Goal: Transaction & Acquisition: Purchase product/service

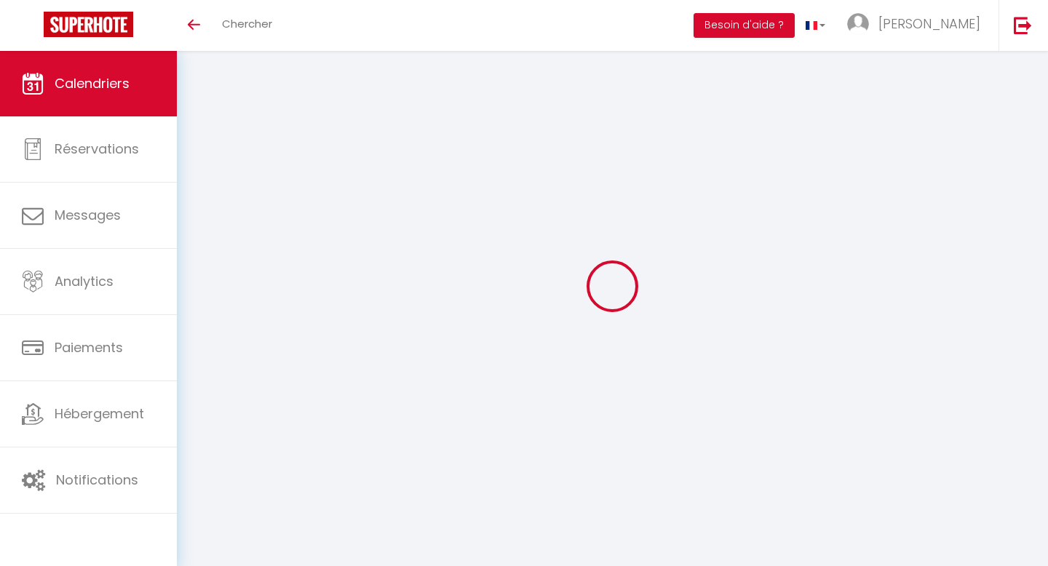
select select
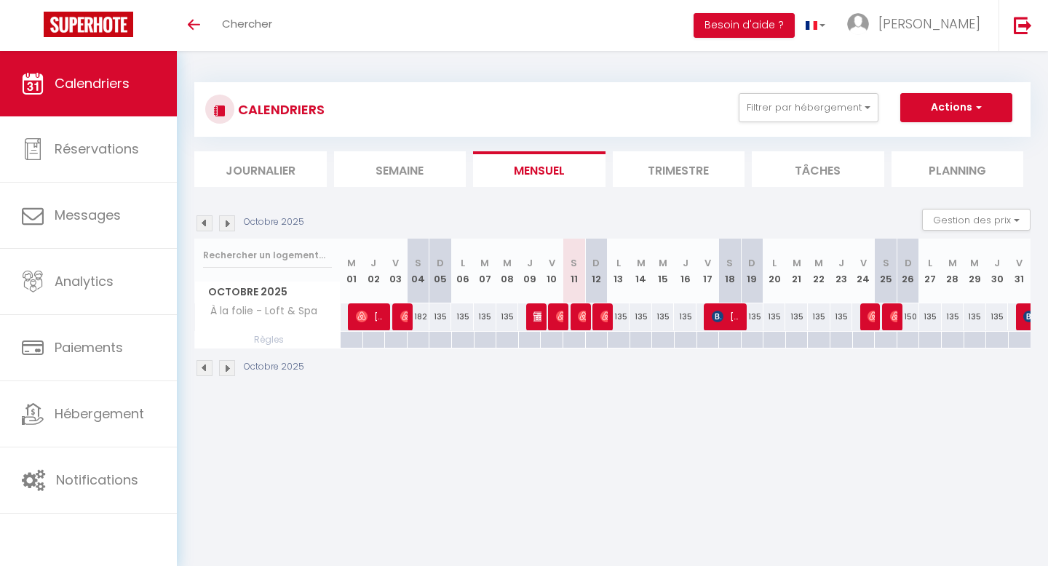
click at [586, 326] on div at bounding box center [579, 317] width 23 height 28
click at [583, 317] on img at bounding box center [584, 317] width 12 height 12
select select "OK"
select select "0"
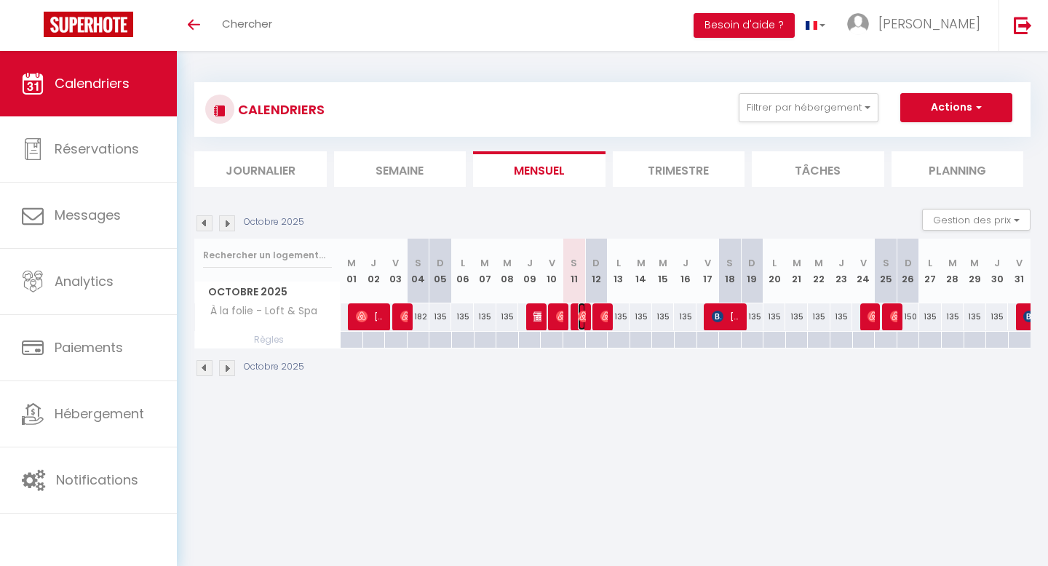
select select "0"
select select "1"
select select
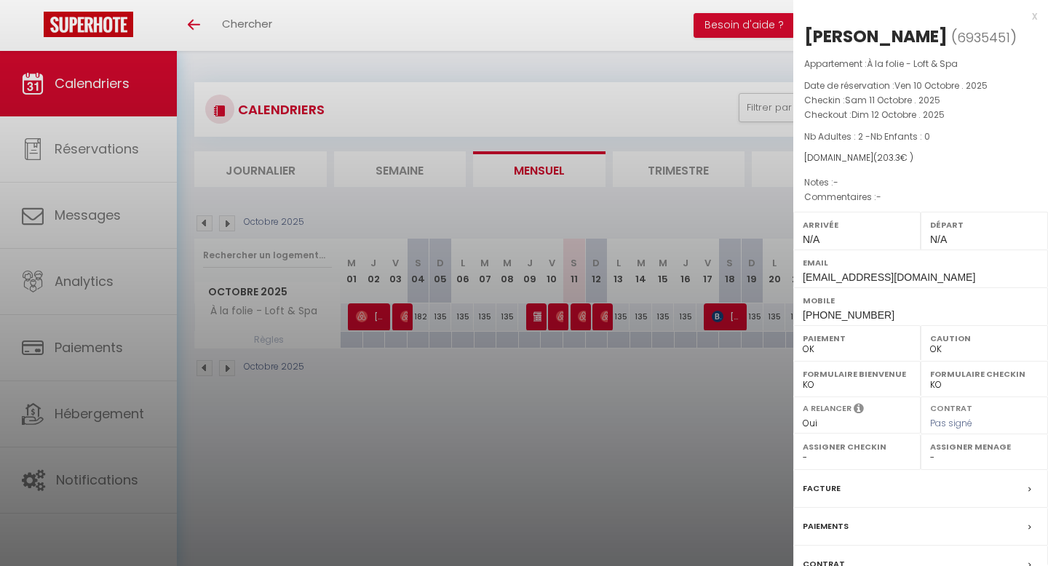
click at [714, 432] on div at bounding box center [524, 283] width 1048 height 566
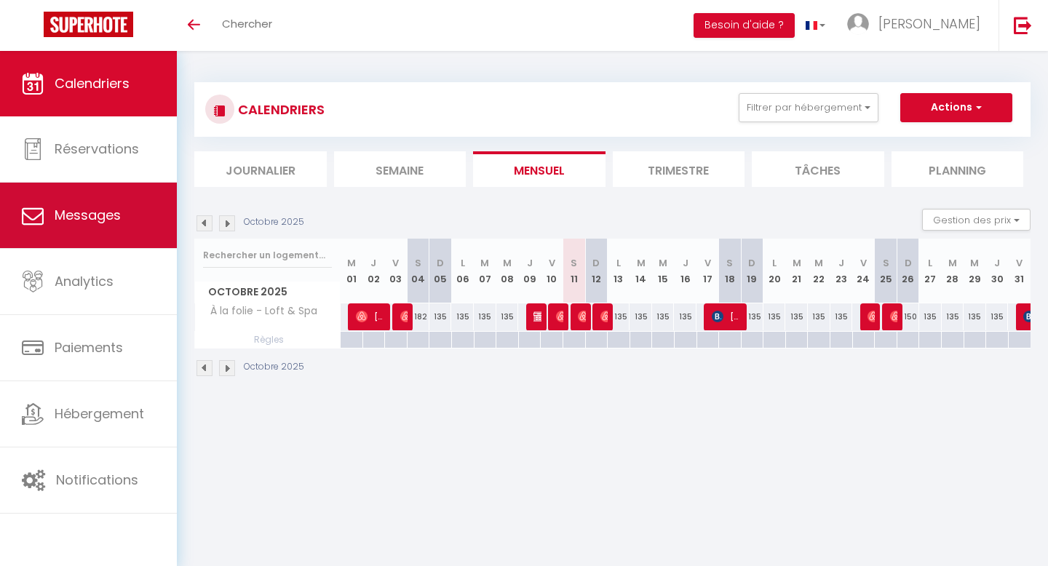
click at [94, 204] on link "Messages" at bounding box center [88, 215] width 177 height 65
select select "message"
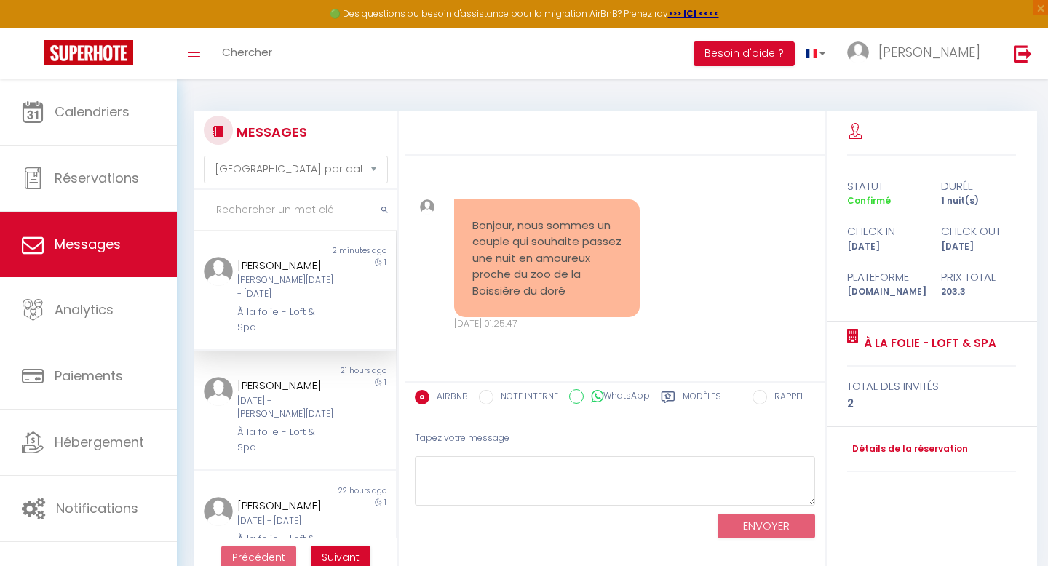
scroll to position [3800, 0]
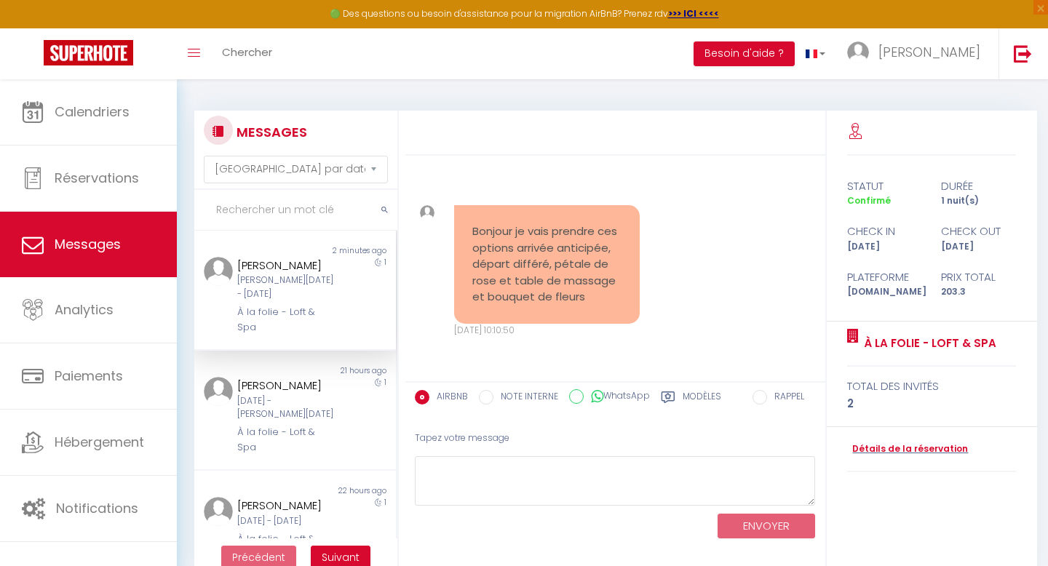
click at [295, 276] on div "[PERSON_NAME][DATE] - [DATE]" at bounding box center [286, 288] width 98 height 28
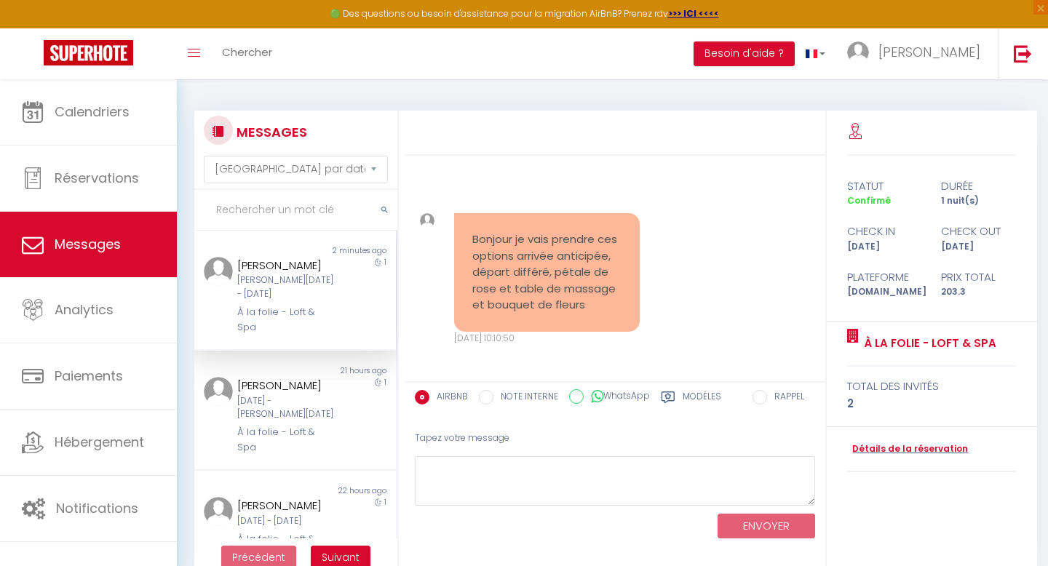
scroll to position [3799, 0]
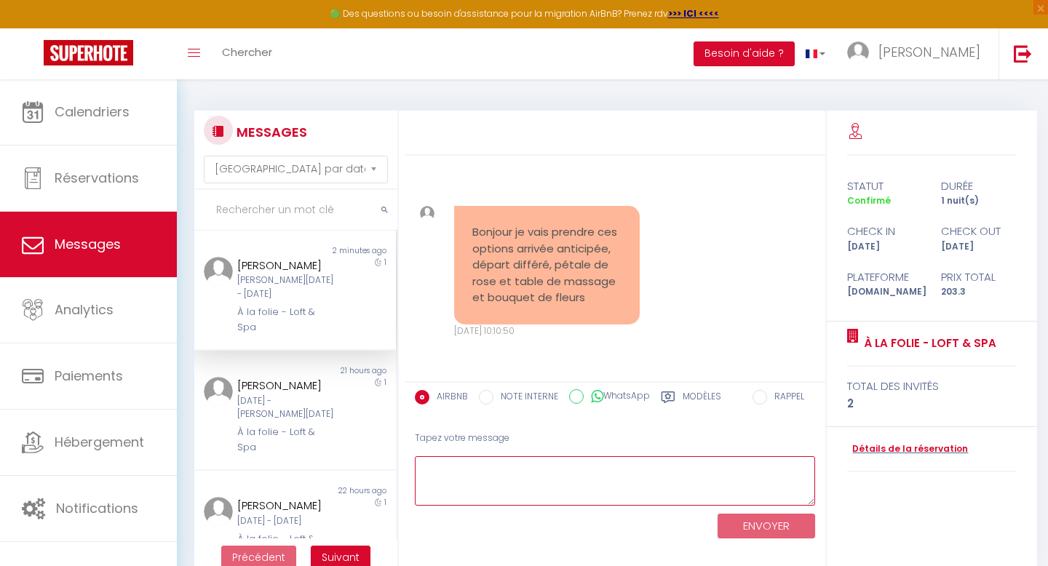
click at [526, 464] on textarea at bounding box center [615, 481] width 401 height 50
click at [506, 471] on textarea at bounding box center [615, 481] width 401 height 50
type textarea "O"
click at [580, 465] on textarea at bounding box center [615, 481] width 401 height 50
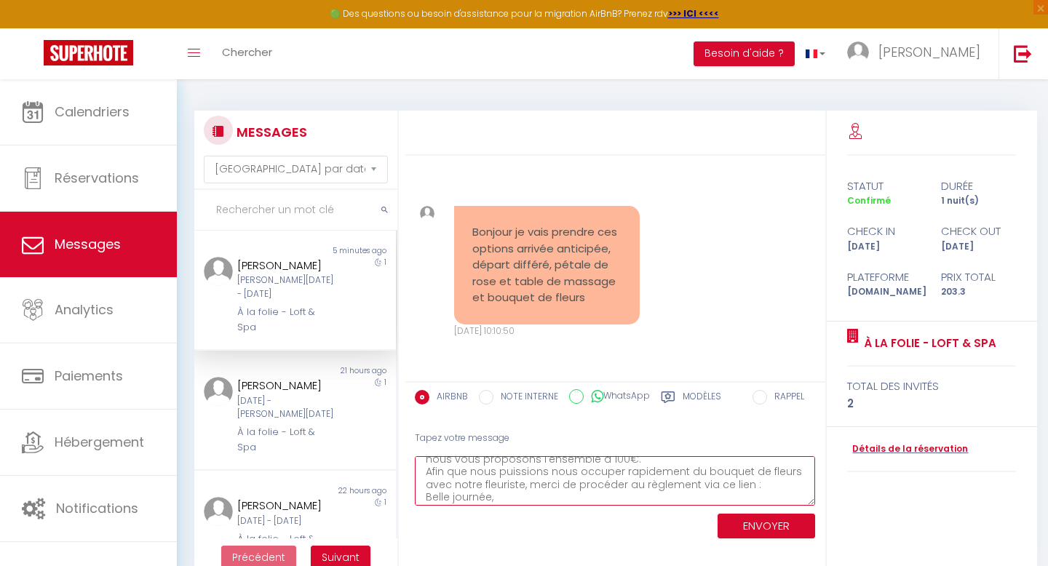
scroll to position [47, 0]
type textarea "David, Merci d'avoir choisi ces options. Le total de ces dernières s'élève à 11…"
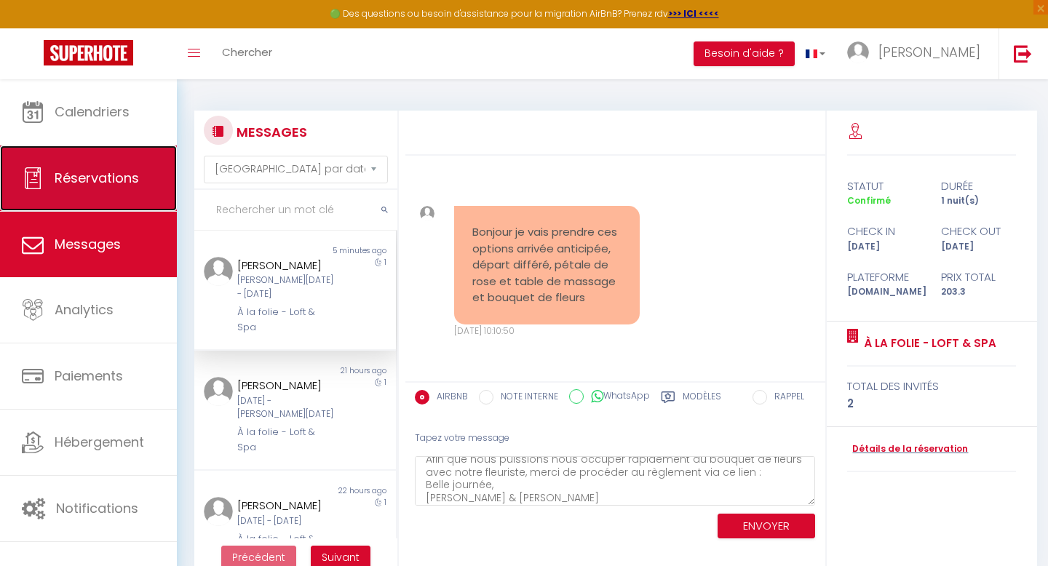
click at [103, 178] on span "Réservations" at bounding box center [97, 178] width 84 height 18
select select "not_cancelled"
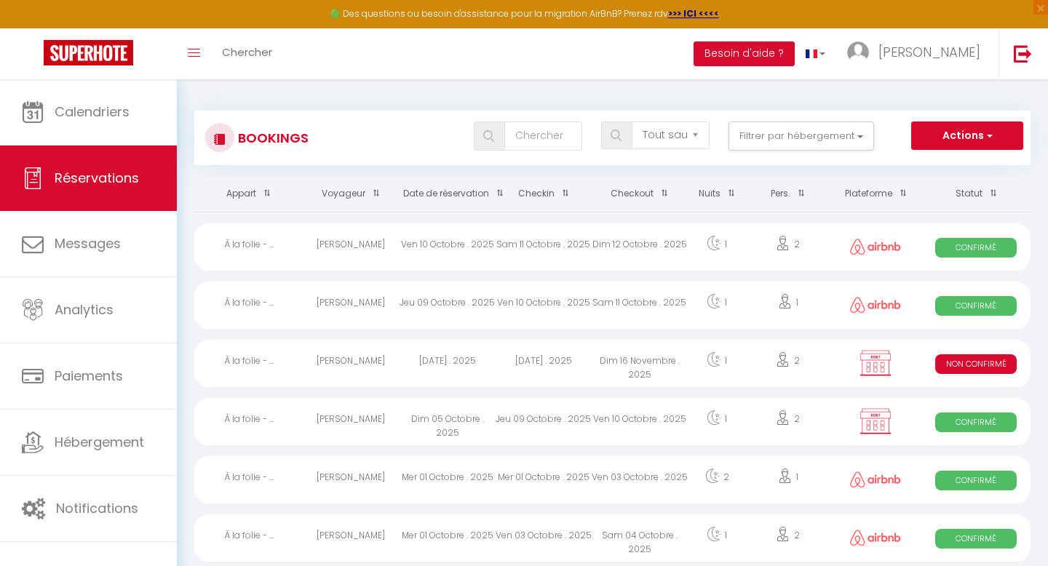
click at [373, 239] on div "[PERSON_NAME]" at bounding box center [351, 246] width 96 height 47
select select "OK"
select select "0"
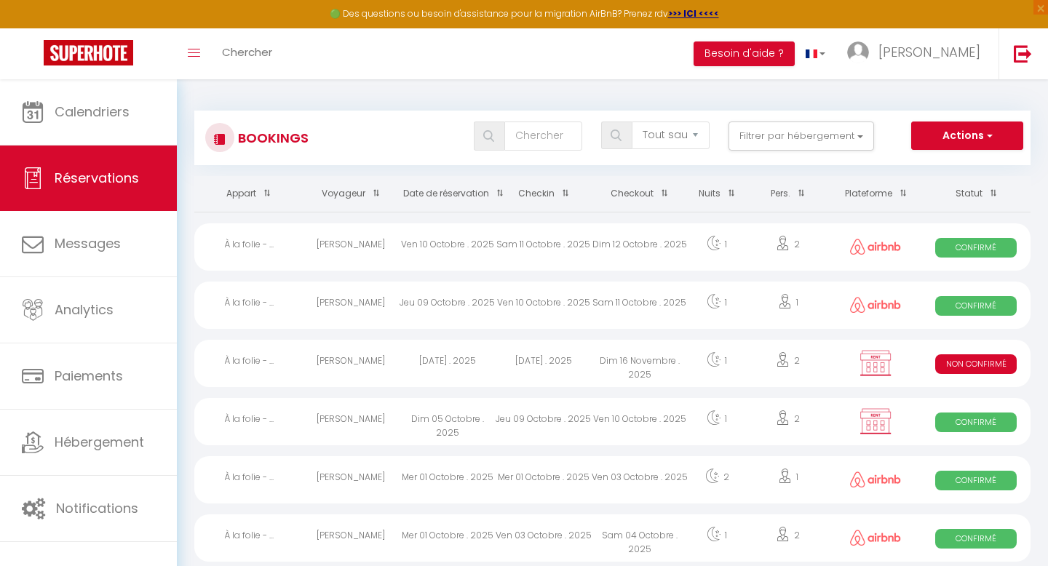
select select "1"
select select
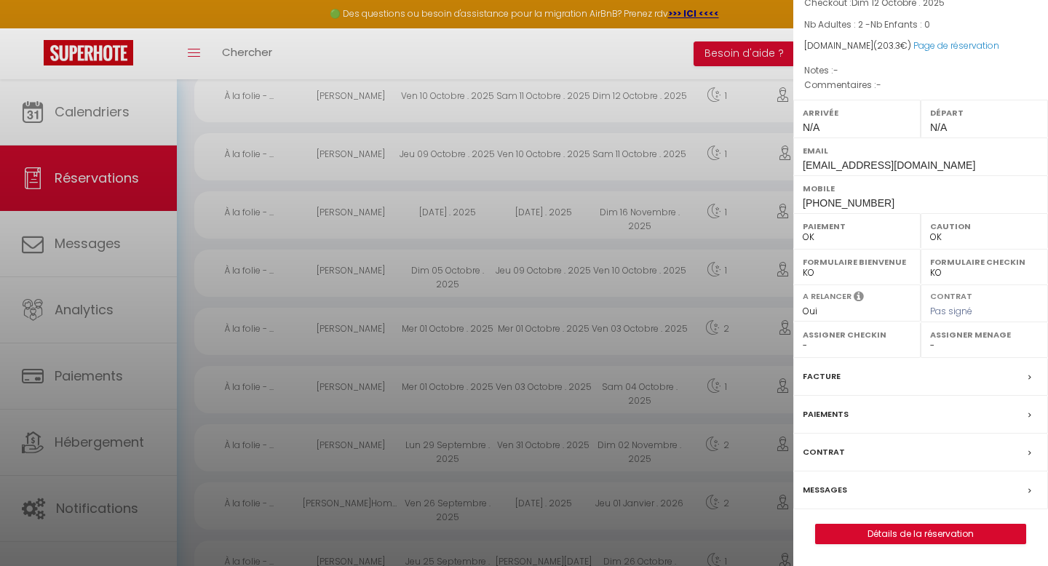
scroll to position [159, 0]
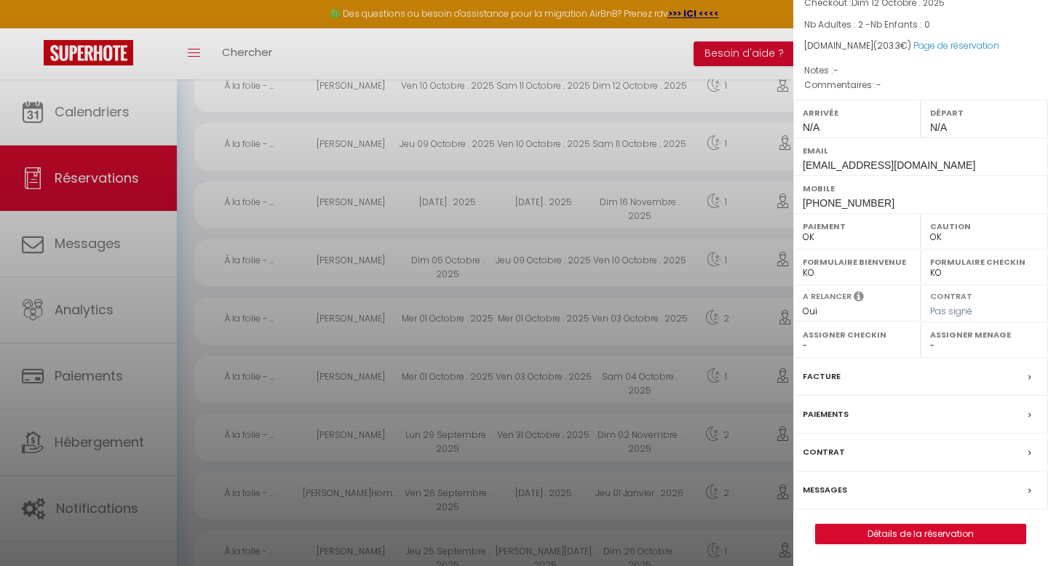
click at [850, 410] on div "Paiements" at bounding box center [920, 415] width 255 height 38
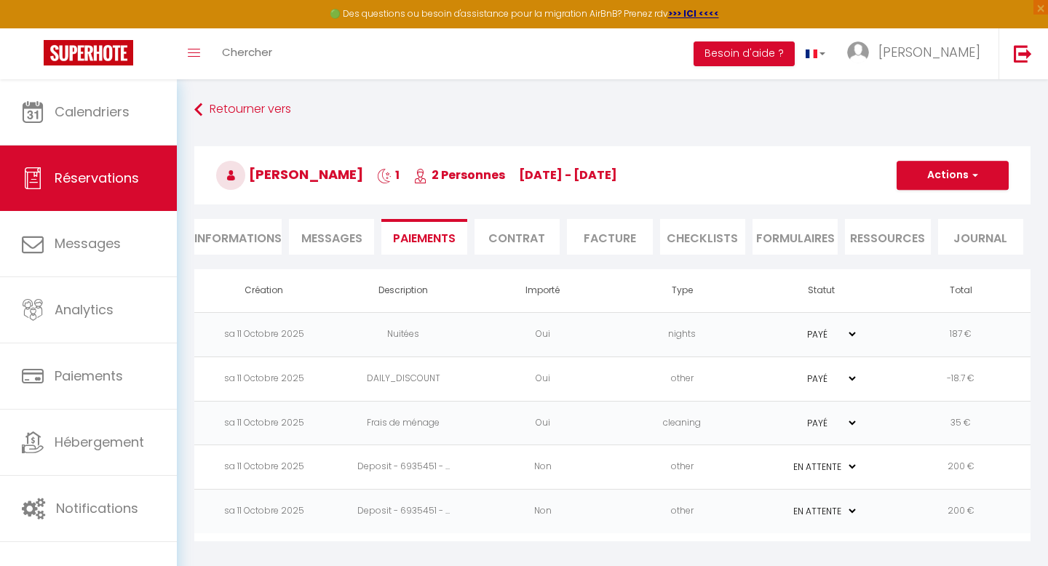
click at [254, 235] on li "Informations" at bounding box center [237, 237] width 87 height 36
select select
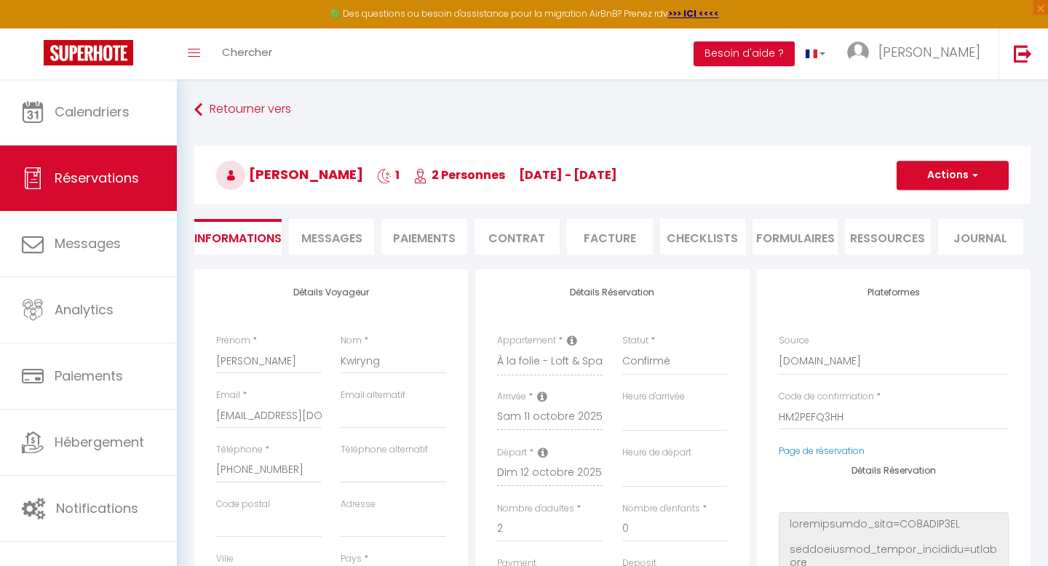
click at [434, 237] on li "Paiements" at bounding box center [423, 237] width 85 height 36
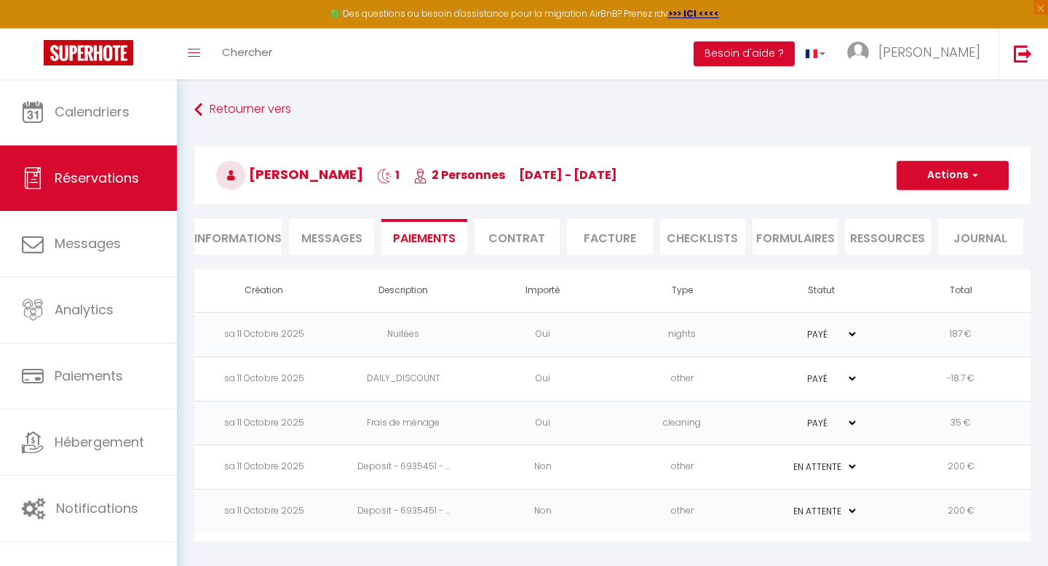
scroll to position [79, 0]
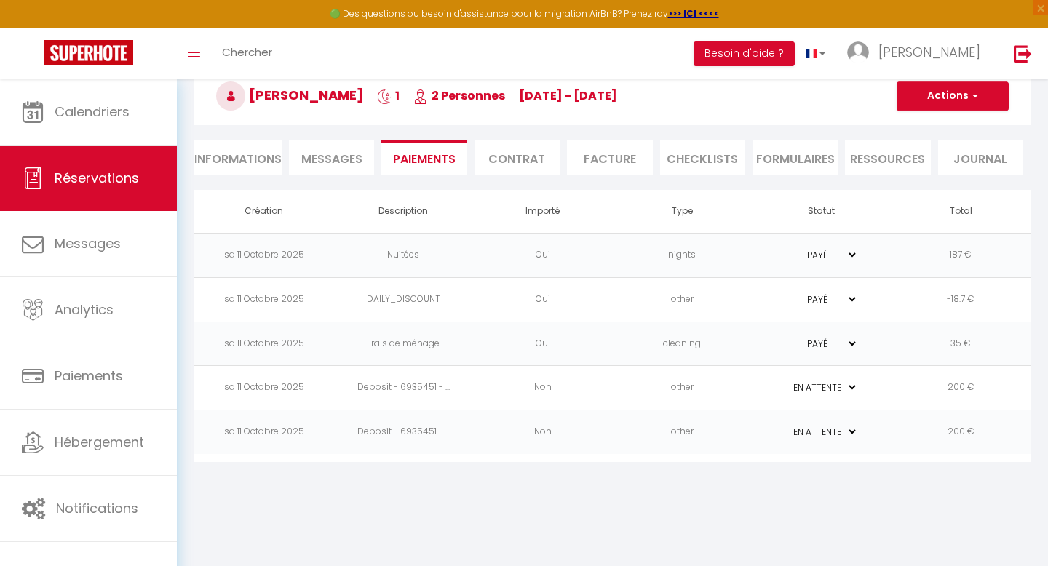
click at [838, 389] on select "PAYÉ EN ATTENTE" at bounding box center [821, 388] width 73 height 14
click at [482, 427] on td "Non" at bounding box center [543, 432] width 140 height 44
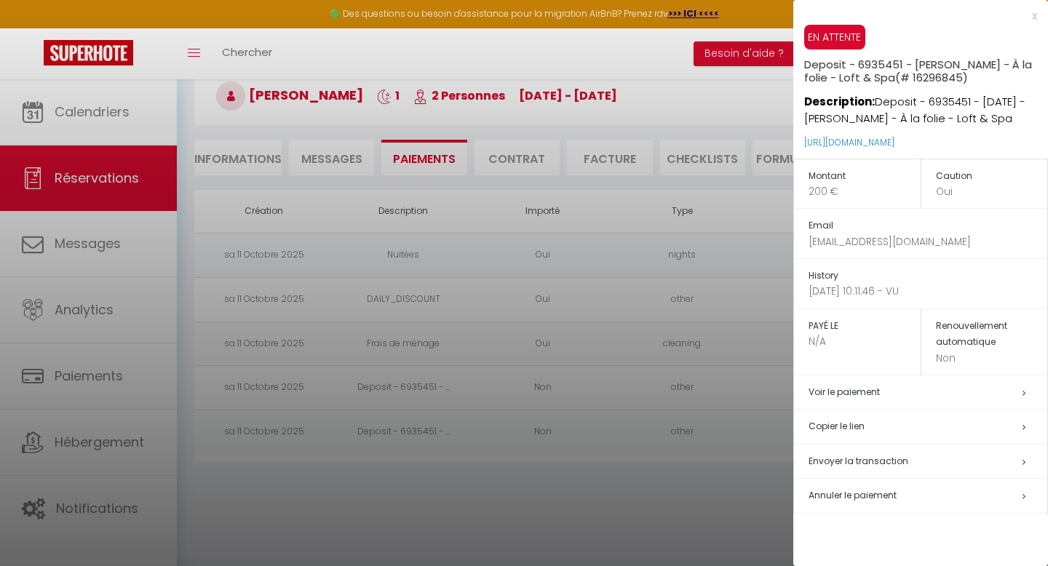
click at [850, 499] on span "Annuler le paiement" at bounding box center [852, 495] width 88 height 12
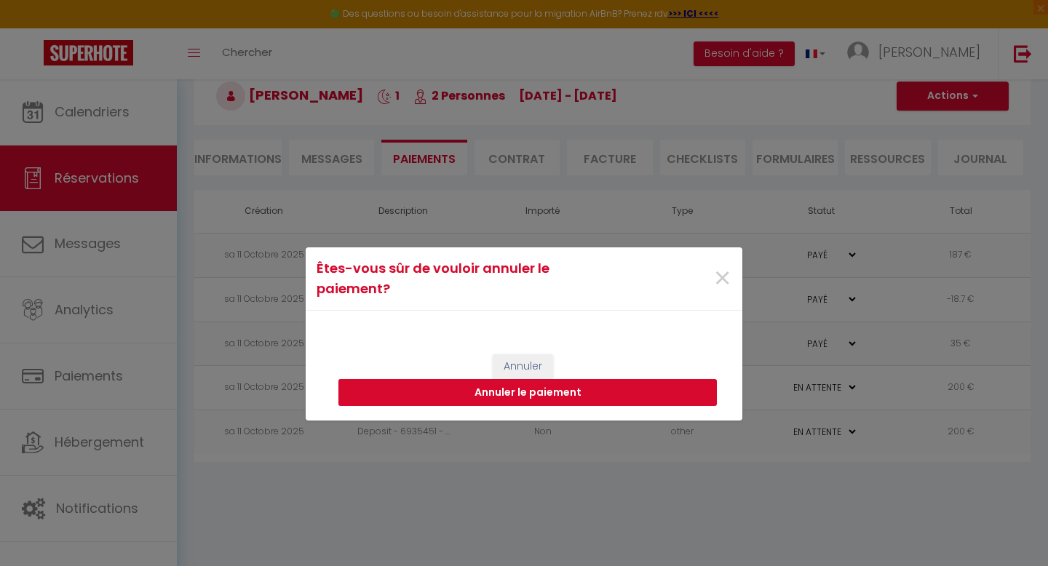
click at [567, 394] on button "Annuler le paiement" at bounding box center [527, 393] width 378 height 28
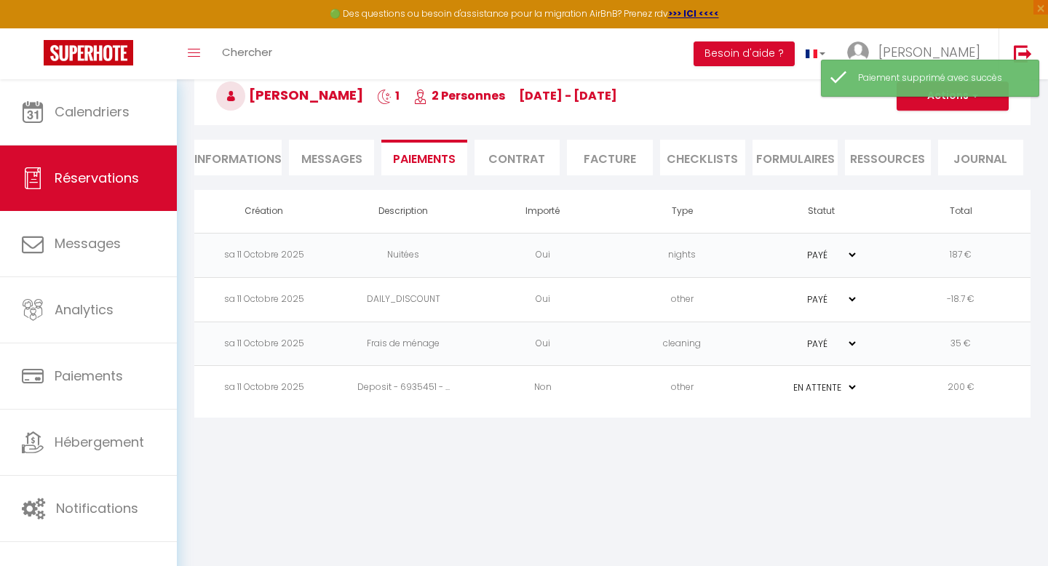
click at [827, 391] on select "PAYÉ EN ATTENTE" at bounding box center [821, 388] width 73 height 14
select select "1"
click at [785, 381] on select "PAYÉ EN ATTENTE" at bounding box center [821, 388] width 73 height 14
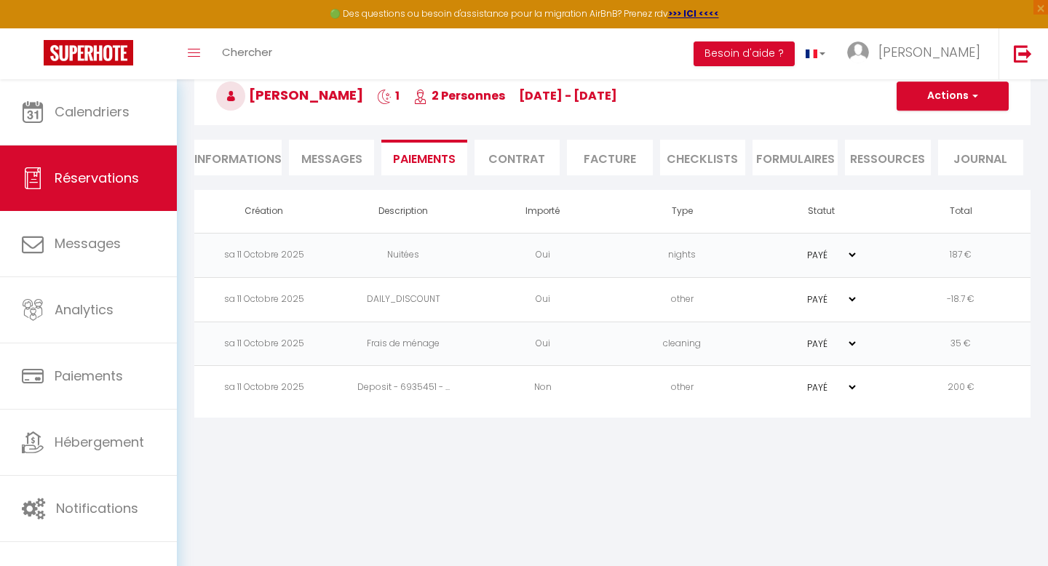
scroll to position [64, 0]
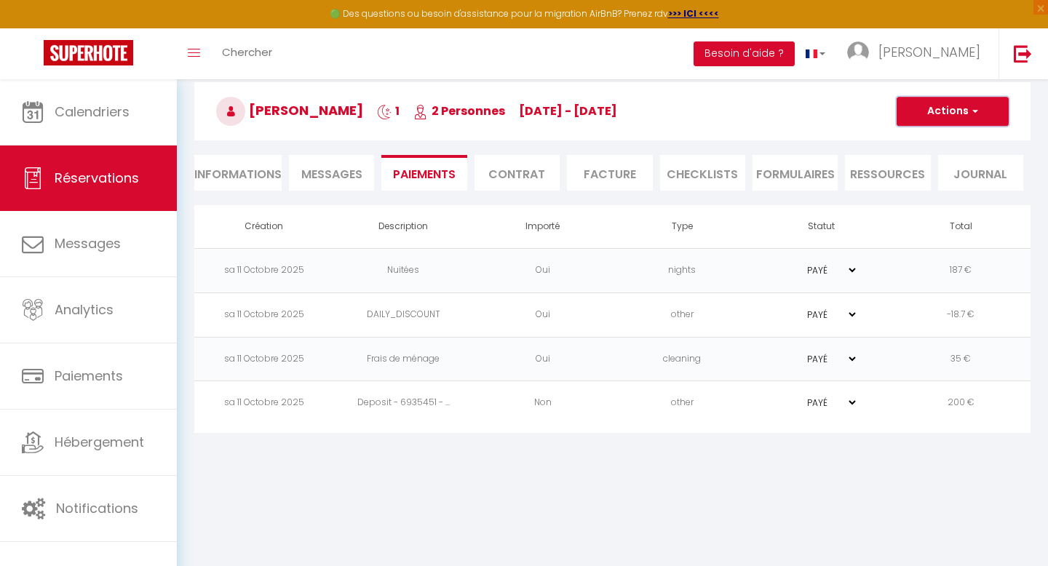
click at [948, 120] on button "Actions" at bounding box center [953, 111] width 112 height 29
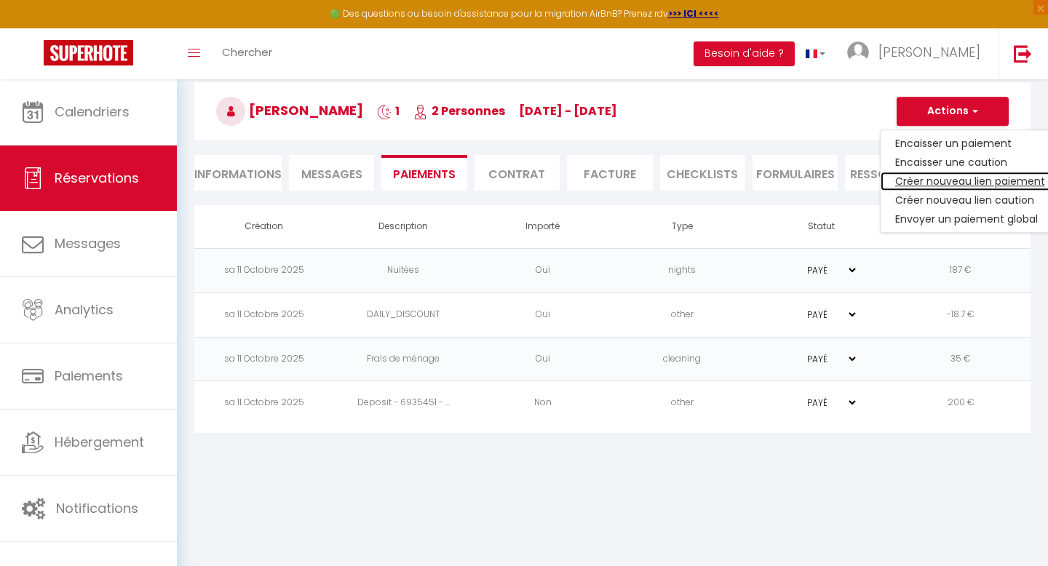
click at [969, 181] on link "Créer nouveau lien paiement" at bounding box center [970, 181] width 179 height 19
select select "nights"
type input "[EMAIL_ADDRESS][DOMAIN_NAME]"
select select "16214"
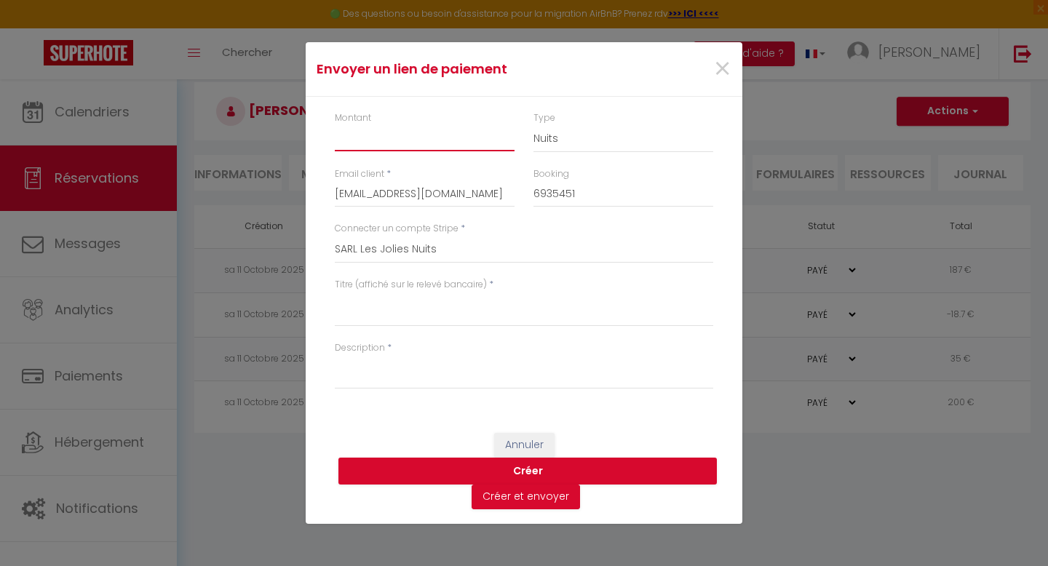
click at [390, 145] on input "Montant" at bounding box center [425, 138] width 180 height 26
type input "100"
click at [557, 142] on select "Nuits Frais de ménage Taxe de séjour Autre" at bounding box center [623, 139] width 180 height 28
select select "other"
click at [533, 125] on select "Nuits Frais de ménage Taxe de séjour Autre" at bounding box center [623, 139] width 180 height 28
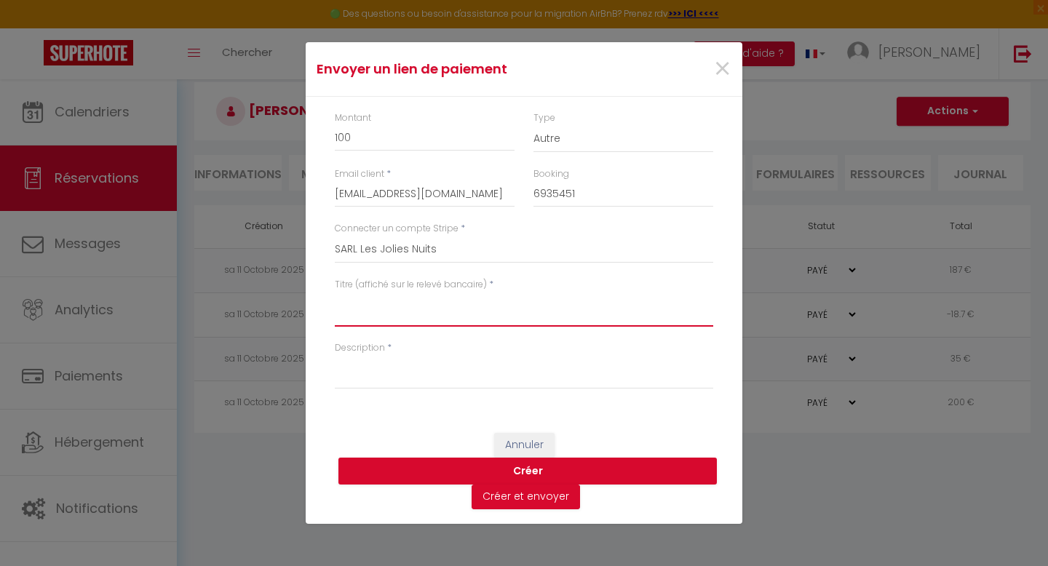
click at [379, 316] on textarea "Titre (affiché sur le relevé bancaire)" at bounding box center [524, 309] width 378 height 35
click at [365, 305] on textarea "SARL les jolies nuits" at bounding box center [524, 309] width 378 height 35
type textarea "SARL Les jolies nuits"
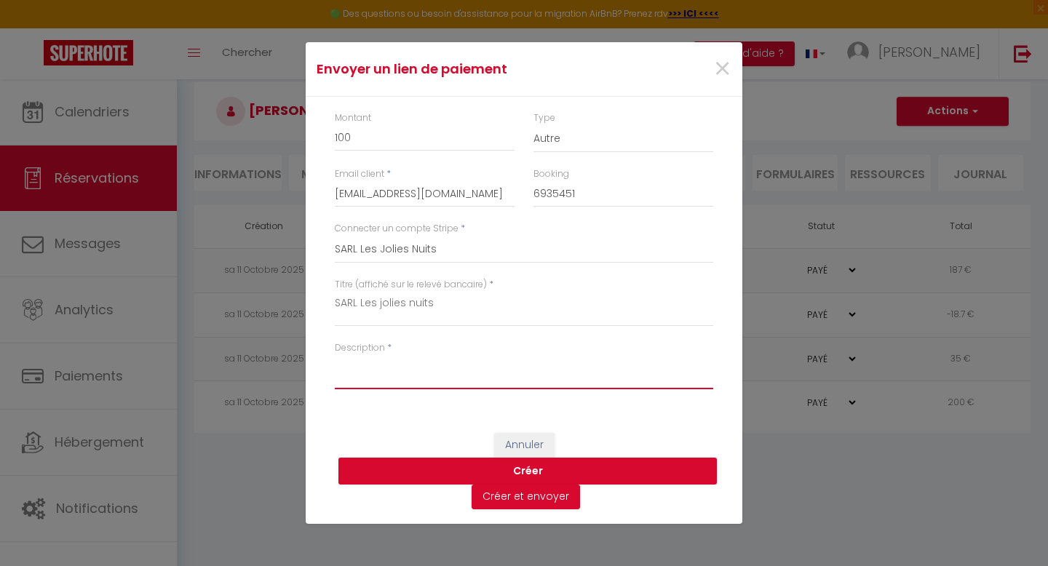
click at [389, 380] on textarea "Description" at bounding box center [524, 371] width 378 height 35
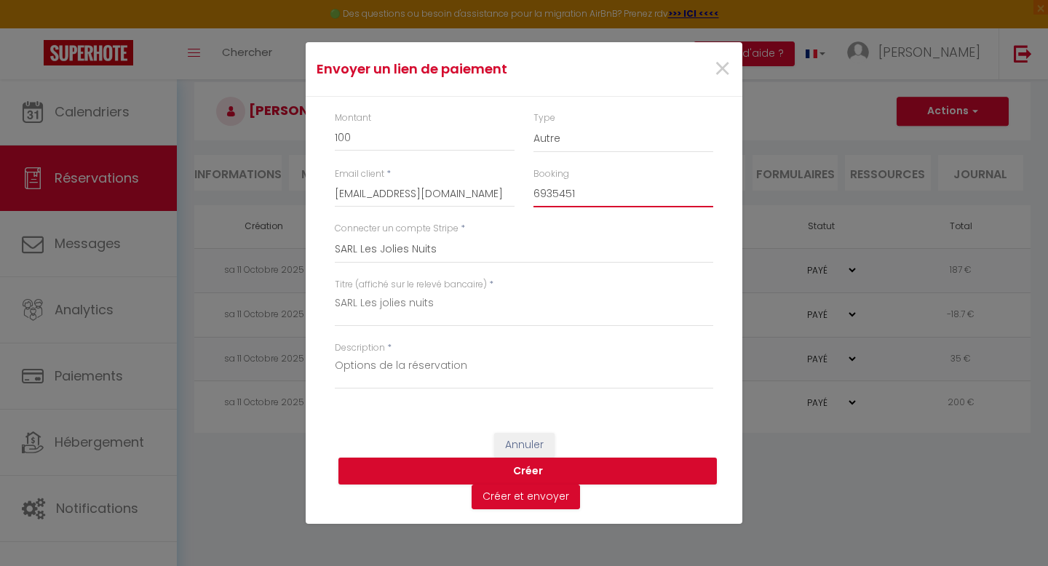
drag, startPoint x: 581, startPoint y: 197, endPoint x: 528, endPoint y: 195, distance: 53.9
click at [528, 195] on div "Booking 6935451" at bounding box center [623, 194] width 199 height 55
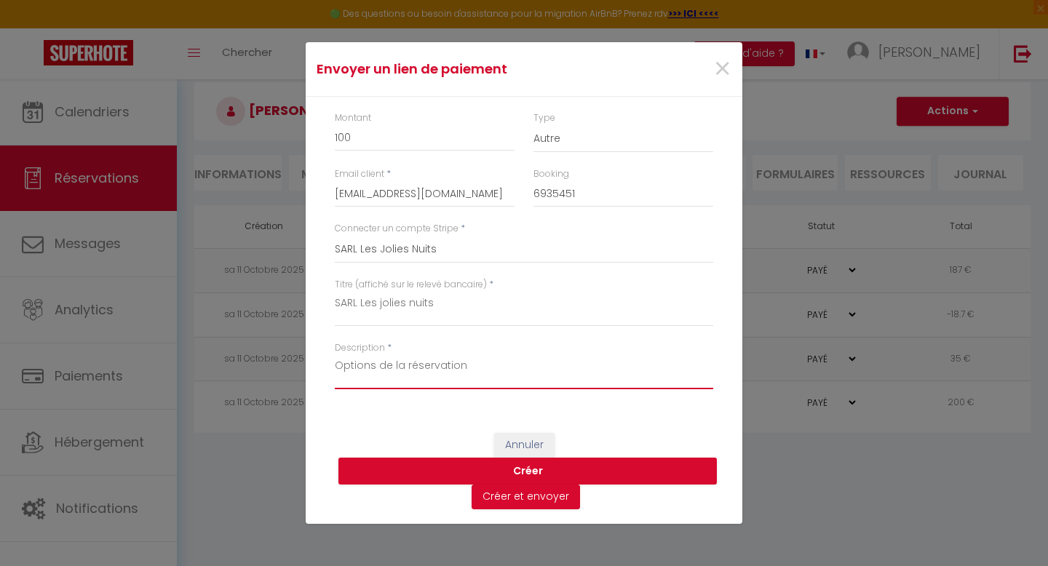
click at [549, 375] on textarea "Options de la réservation" at bounding box center [524, 371] width 378 height 35
paste textarea "6935451"
type textarea "Options de la réservation n°6935451"
click at [525, 472] on button "Créer" at bounding box center [527, 472] width 378 height 28
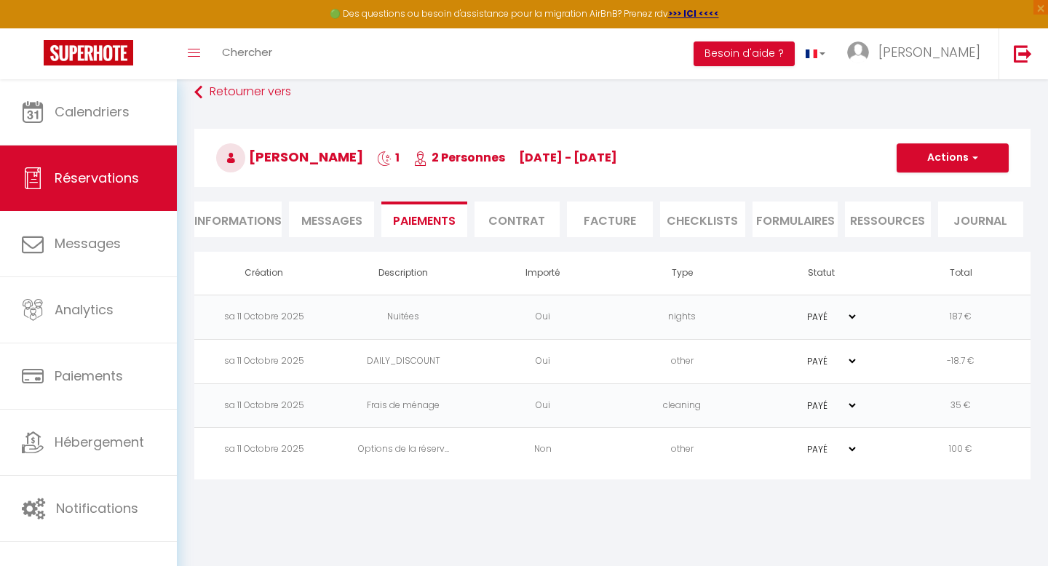
scroll to position [16, 0]
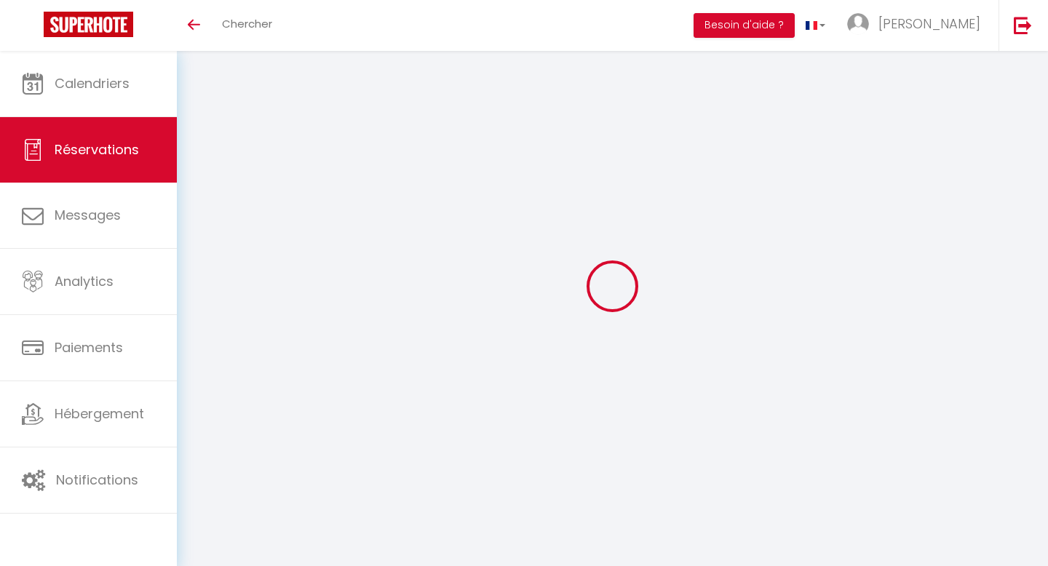
select select "0"
select select
checkbox input "false"
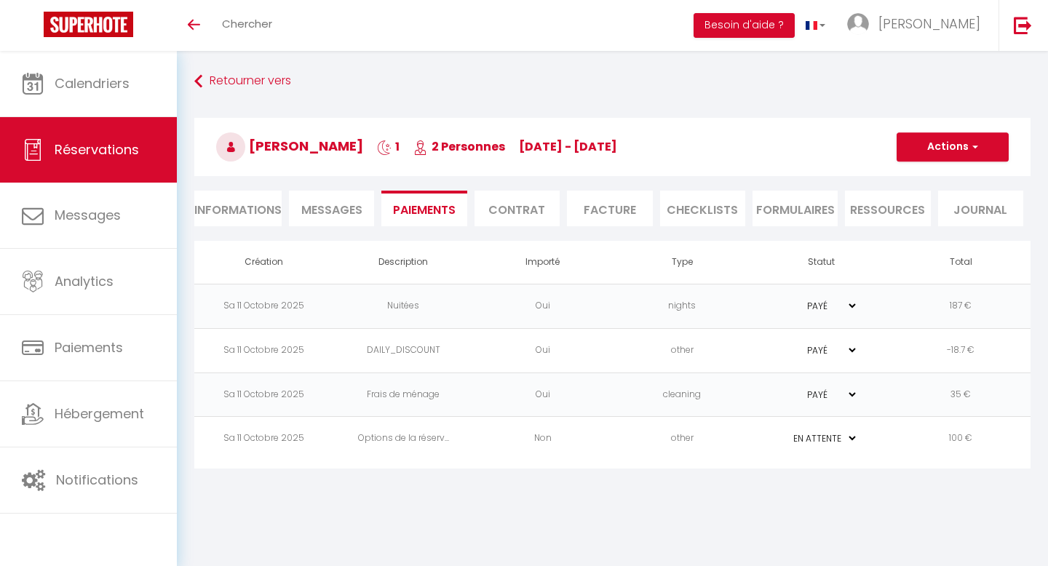
click at [520, 440] on td "Non" at bounding box center [543, 439] width 140 height 44
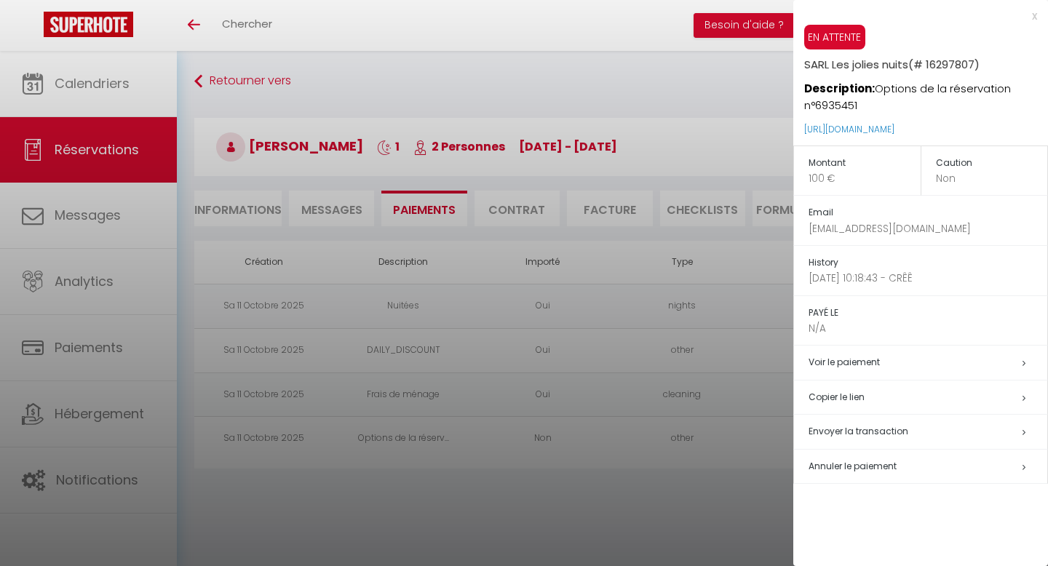
drag, startPoint x: 1002, startPoint y: 127, endPoint x: 797, endPoint y: 127, distance: 205.2
click at [797, 127] on div "EN ATTENTE SARL Les jolies nuits (# 16297807) Description: Options de la réserv…" at bounding box center [920, 85] width 255 height 121
copy link "[URL][DOMAIN_NAME]"
click at [762, 95] on div at bounding box center [524, 283] width 1048 height 566
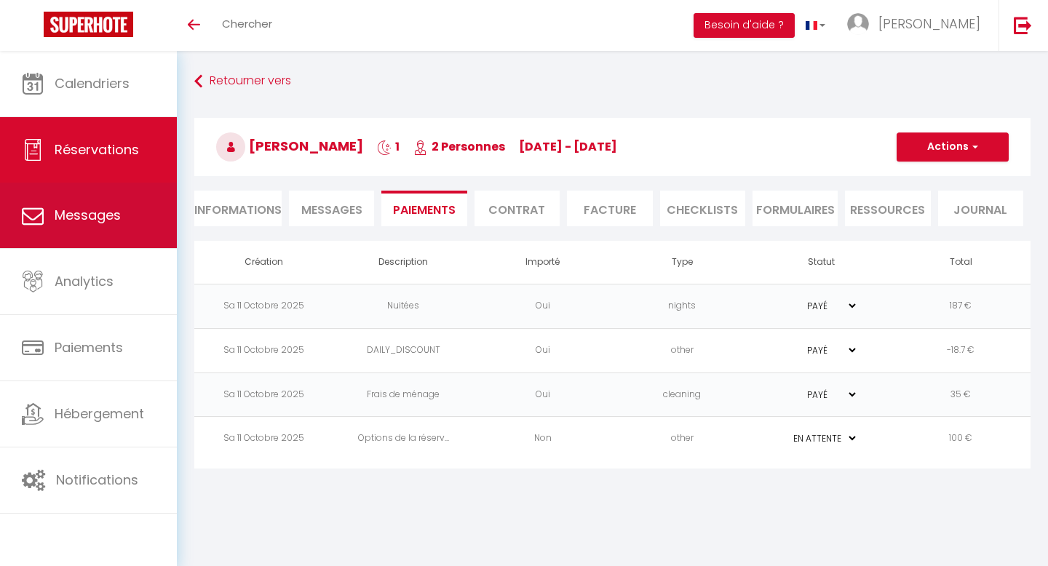
click at [130, 234] on link "Messages" at bounding box center [88, 215] width 177 height 65
select select "message"
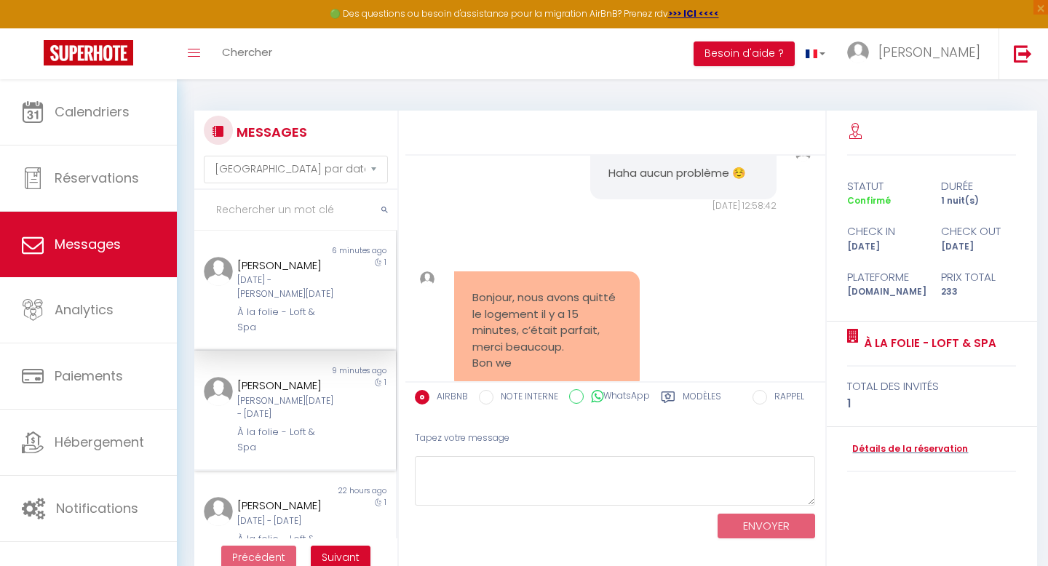
click at [284, 404] on div "[PERSON_NAME][DATE] - [DATE]" at bounding box center [286, 408] width 98 height 28
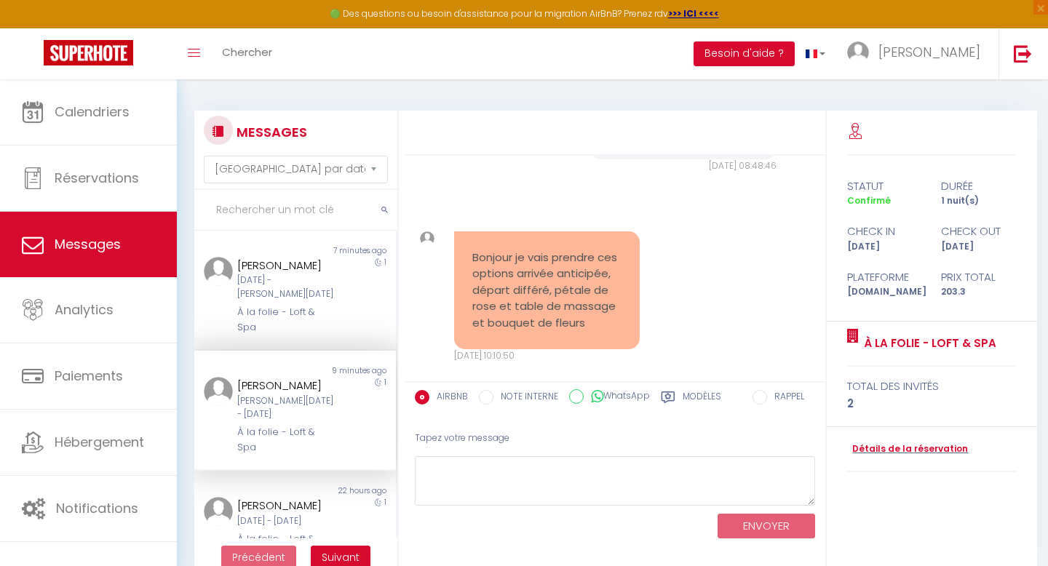
scroll to position [3799, 0]
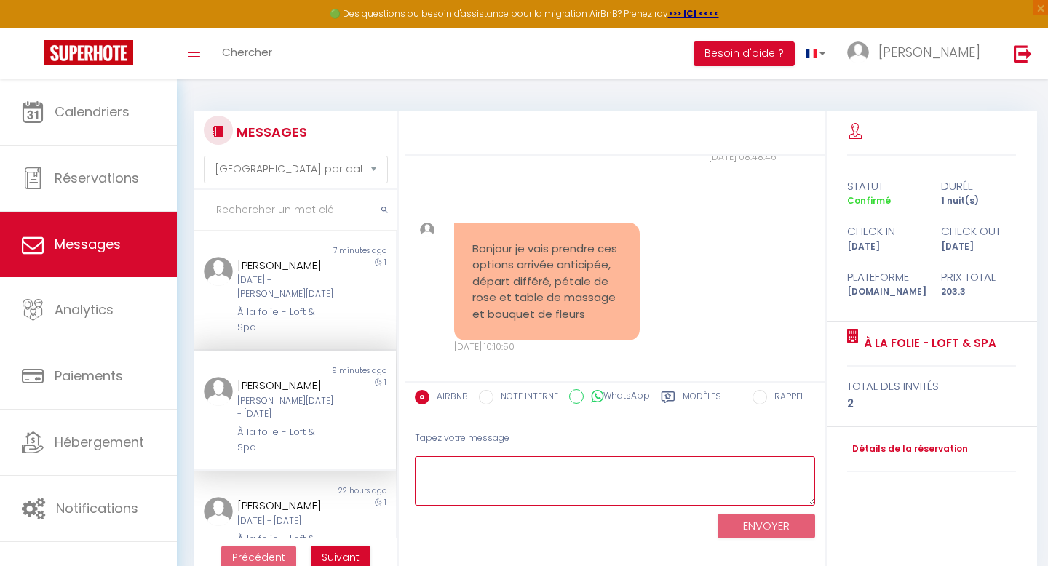
click at [549, 477] on textarea at bounding box center [615, 481] width 401 height 50
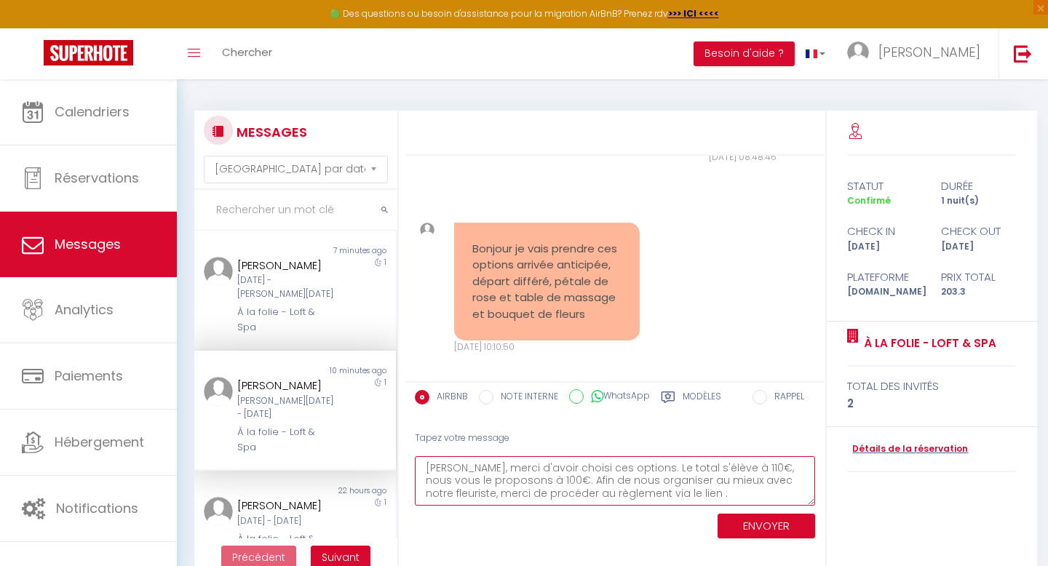
paste textarea "[URL][DOMAIN_NAME]"
type textarea "[PERSON_NAME], merci d'avoir choisi ces options. Le total s'élève à 110€, nous …"
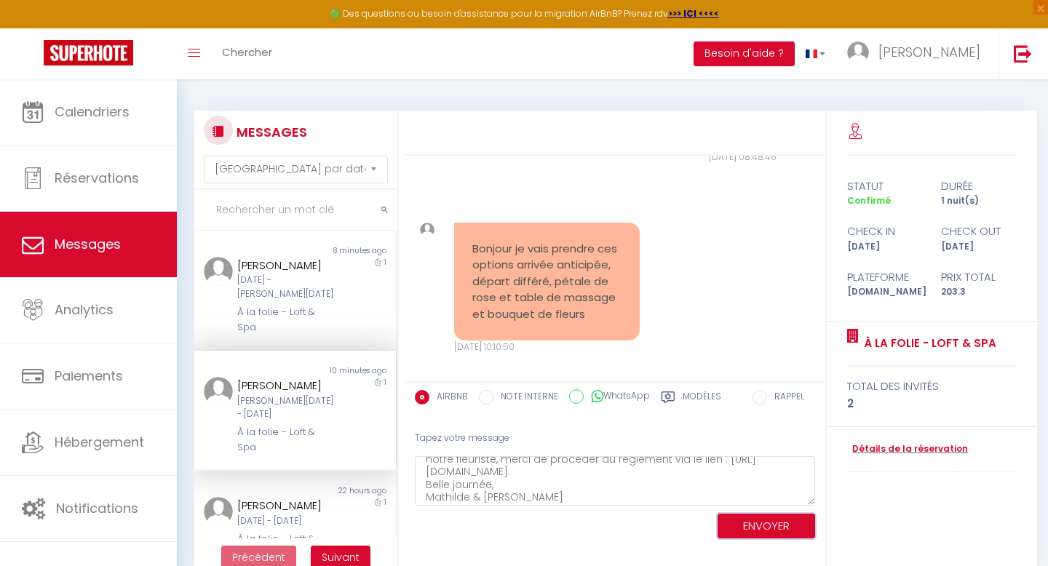
click at [735, 532] on button "ENVOYER" at bounding box center [767, 526] width 98 height 25
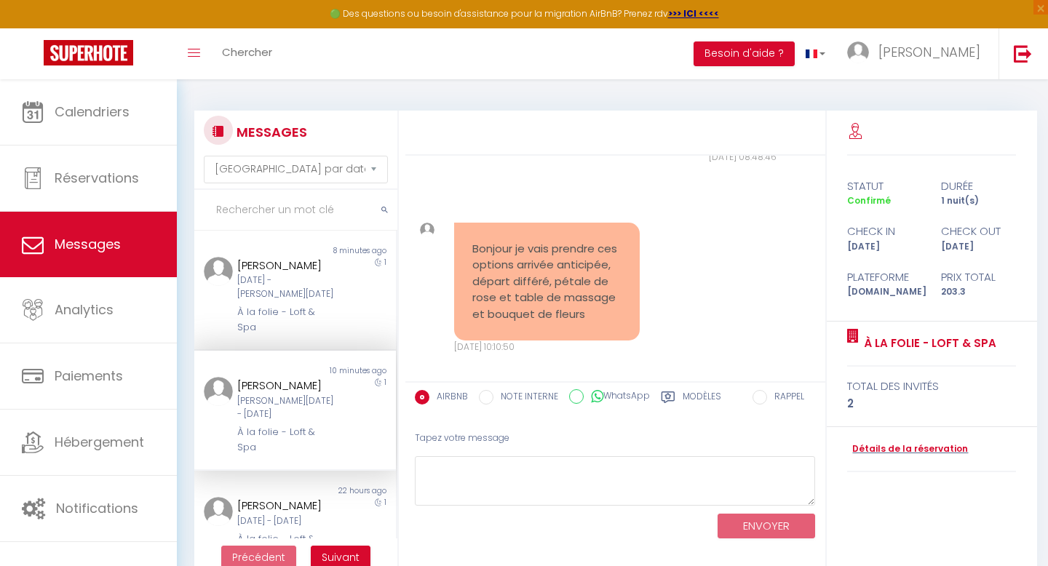
scroll to position [4104, 0]
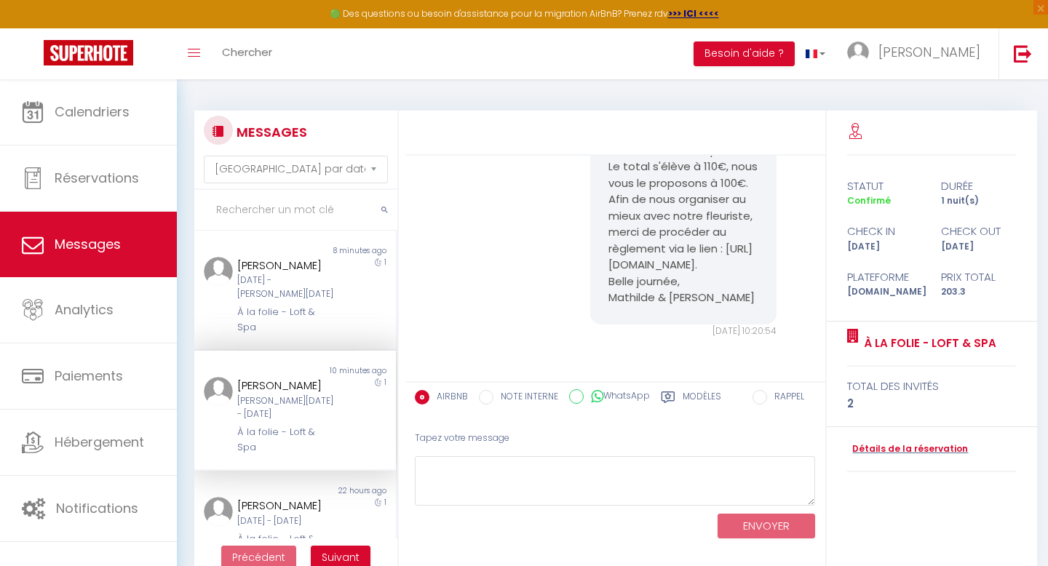
click at [713, 253] on pre "[PERSON_NAME], merci d'avoir choisi ces options. Le total s'élève à 110€, nous …" at bounding box center [682, 216] width 149 height 180
drag, startPoint x: 712, startPoint y: 266, endPoint x: 603, endPoint y: 246, distance: 110.2
click at [603, 246] on div "[PERSON_NAME], merci d'avoir choisi ces options. Le total s'élève à 110€, nous …" at bounding box center [683, 216] width 186 height 217
copy pre "[URL][DOMAIN_NAME]."
click at [553, 308] on div "[PERSON_NAME], merci d'avoir choisi ces options. Le total s'élève à 110€, nous …" at bounding box center [615, 223] width 410 height 288
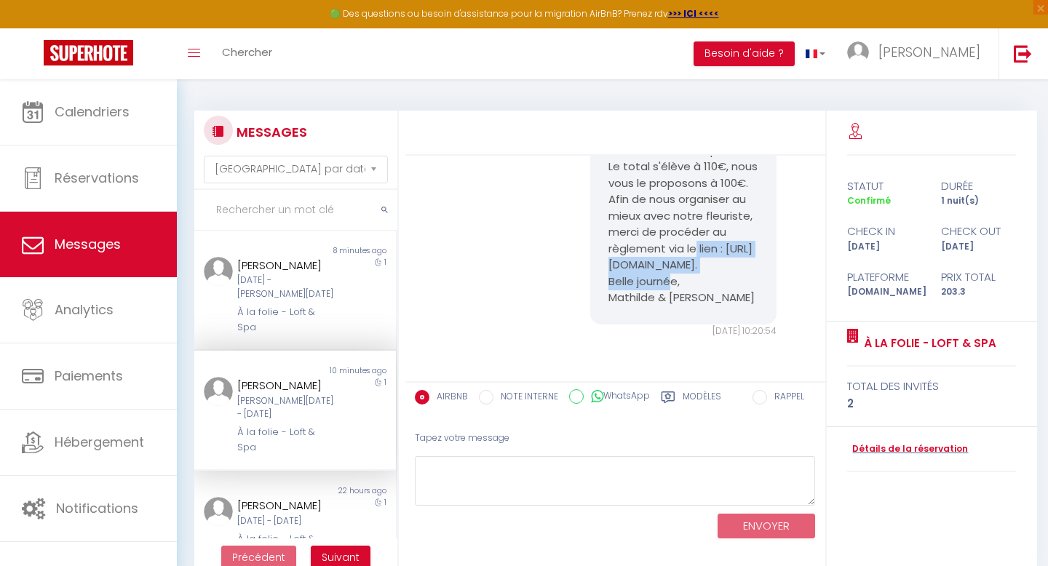
drag, startPoint x: 705, startPoint y: 265, endPoint x: 609, endPoint y: 255, distance: 96.6
click at [609, 255] on pre "[PERSON_NAME], merci d'avoir choisi ces options. Le total s'élève à 110€, nous …" at bounding box center [682, 216] width 149 height 180
copy pre "[URL][DOMAIN_NAME]"
click at [485, 298] on div "[PERSON_NAME], merci d'avoir choisi ces options. Le total s'élève à 110€, nous …" at bounding box center [615, 223] width 410 height 288
click at [239, 278] on div "[DATE] - [PERSON_NAME][DATE]" at bounding box center [286, 288] width 98 height 28
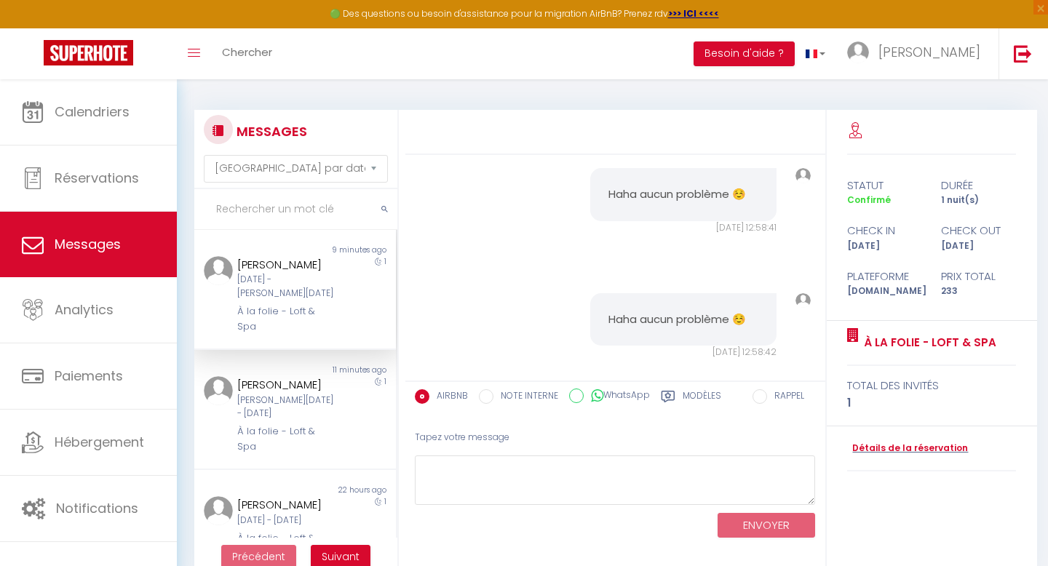
scroll to position [5605, 0]
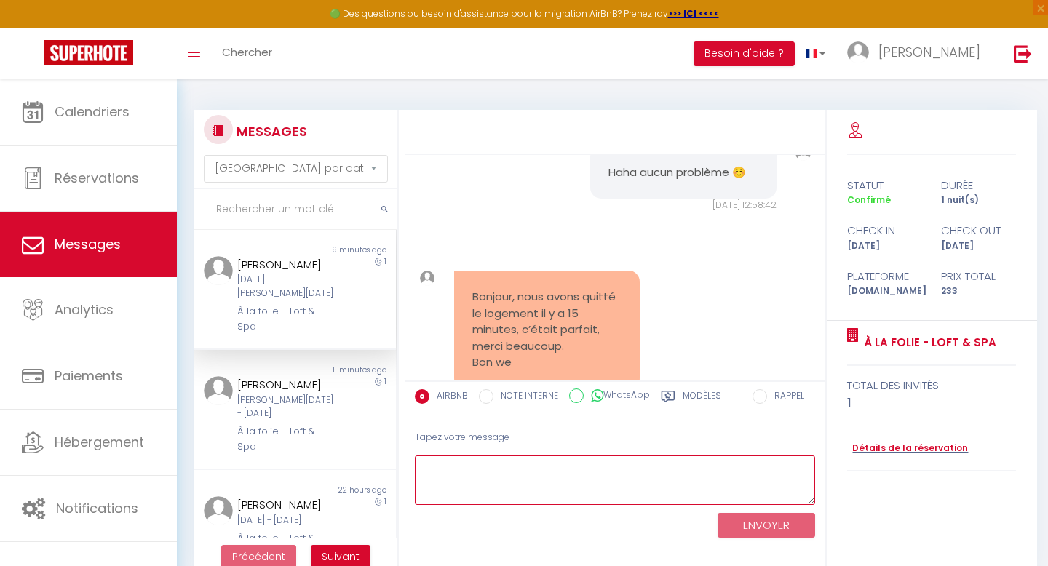
click at [506, 456] on textarea at bounding box center [615, 481] width 401 height 50
type textarea "Bonjour, Merci à vous"
drag, startPoint x: 549, startPoint y: 490, endPoint x: 306, endPoint y: 405, distance: 256.8
click at [306, 405] on div "MESSAGES Trier par date de réservation [GEOGRAPHIC_DATA] par date de message No…" at bounding box center [612, 343] width 855 height 466
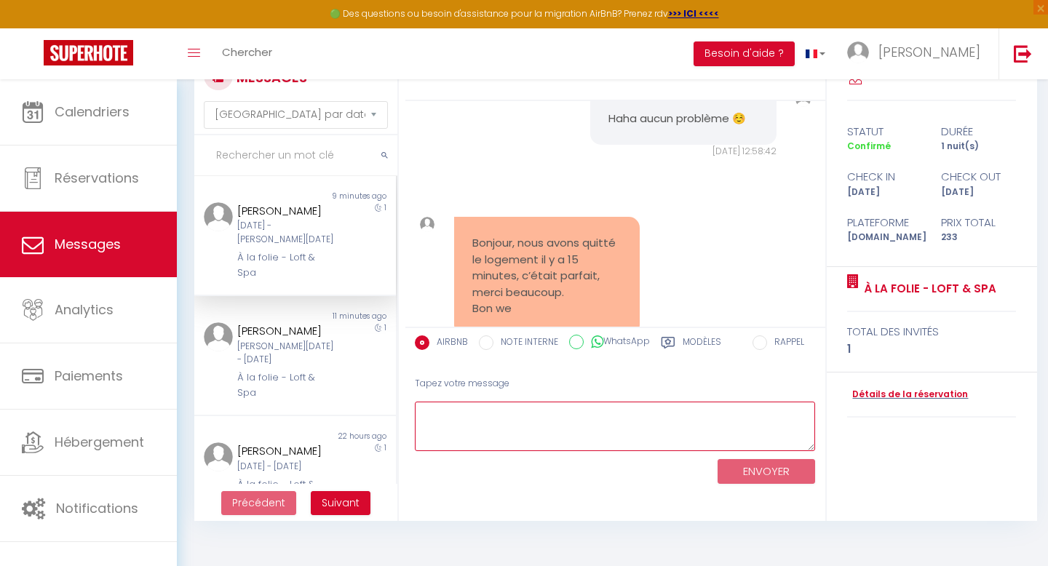
scroll to position [0, 0]
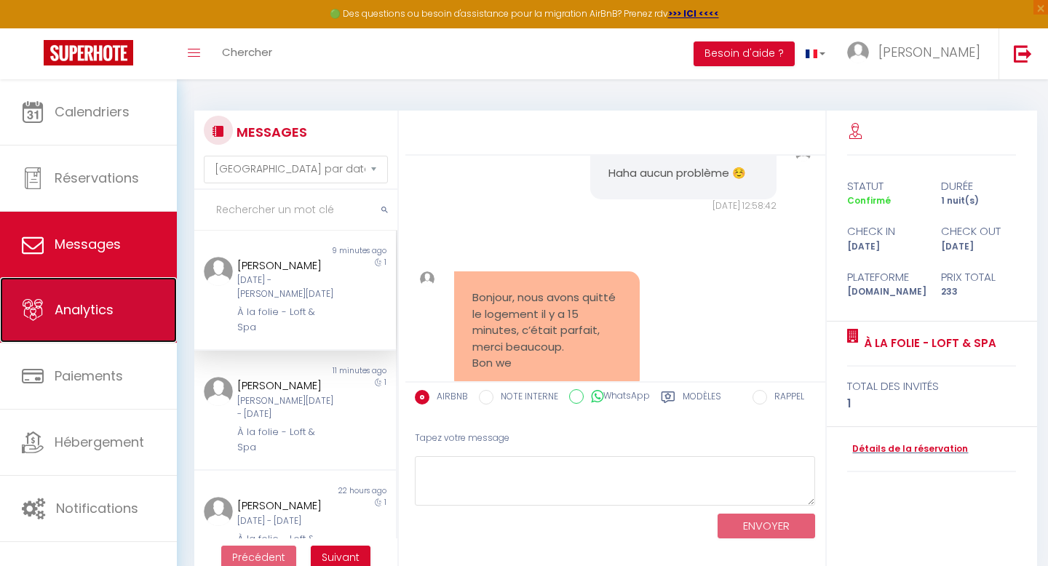
click at [84, 323] on link "Analytics" at bounding box center [88, 309] width 177 height 65
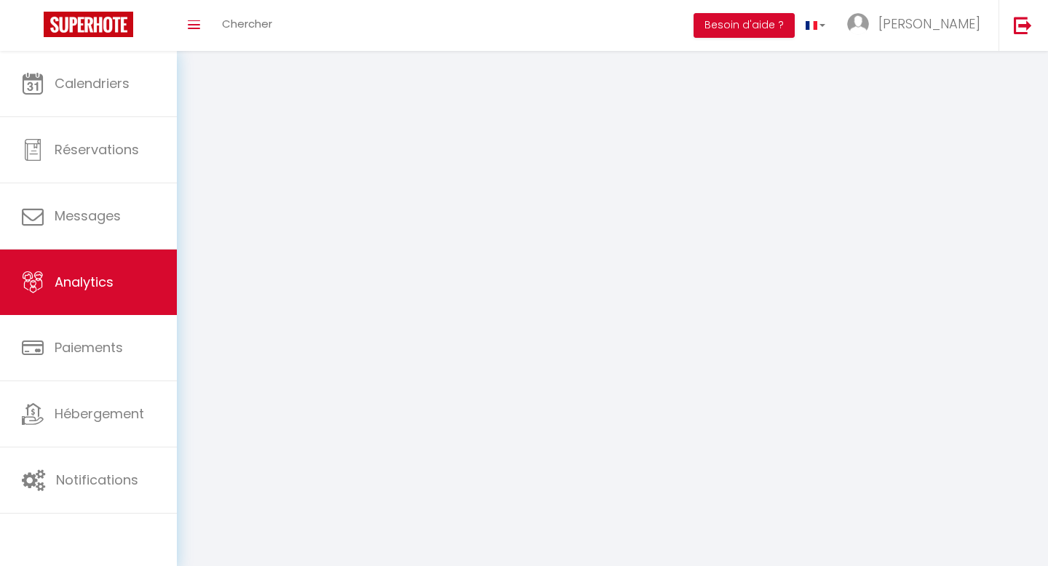
select select "2025"
select select "10"
